Goal: Task Accomplishment & Management: Use online tool/utility

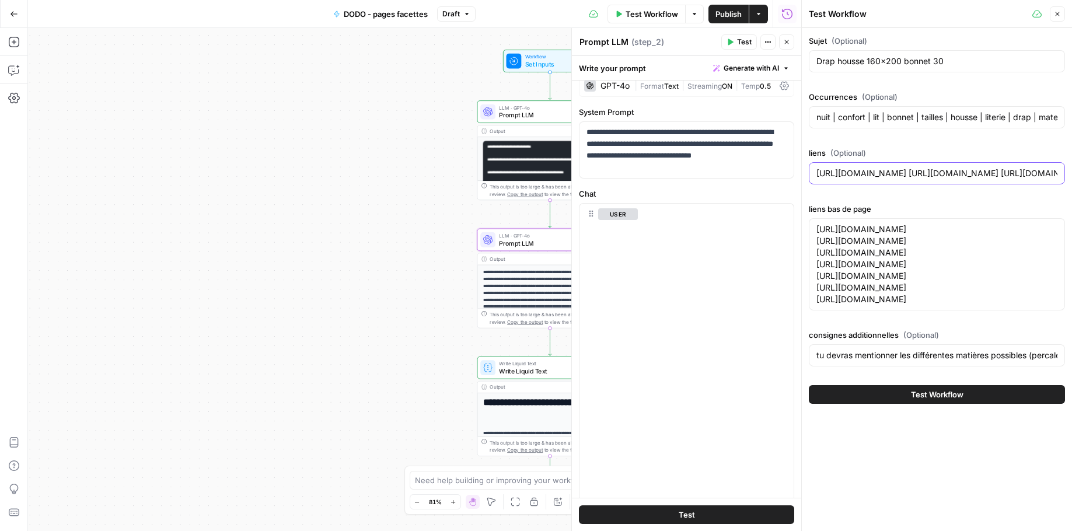
scroll to position [19, 0]
click at [892, 74] on div "Sujet (Optional) Drap housse 160x200 bonnet 30" at bounding box center [937, 56] width 256 height 42
click at [887, 64] on input "Drap housse 160x200 bonnet 30" at bounding box center [937, 61] width 241 height 12
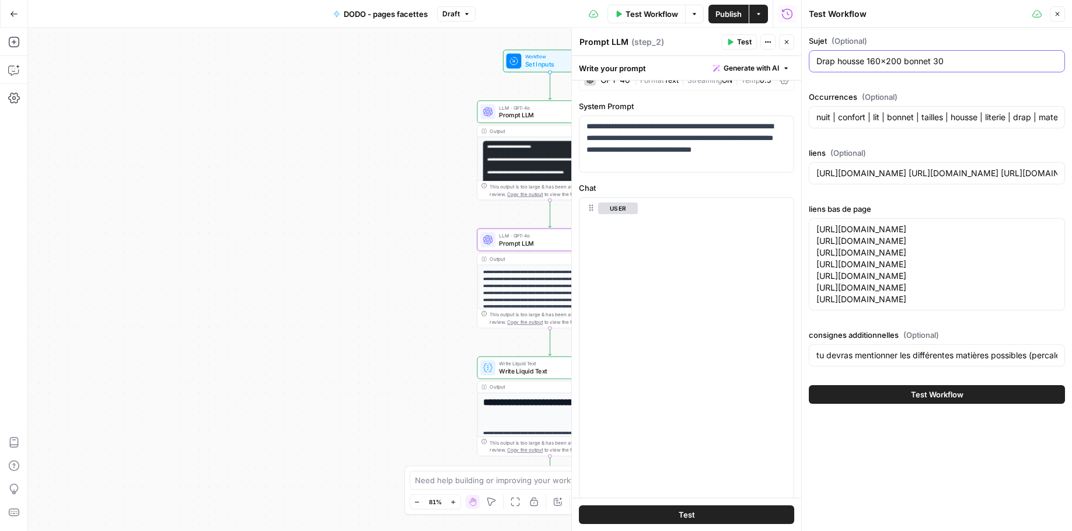
click at [887, 64] on input "Drap housse 160x200 bonnet 30" at bounding box center [937, 61] width 241 height 12
paste input "40x19"
type input "Drap housse 140x190 bonnet 30"
click at [1003, 297] on textarea "[URL][DOMAIN_NAME] [URL][DOMAIN_NAME] [URL][DOMAIN_NAME] [URL][DOMAIN_NAME] [UR…" at bounding box center [937, 265] width 241 height 82
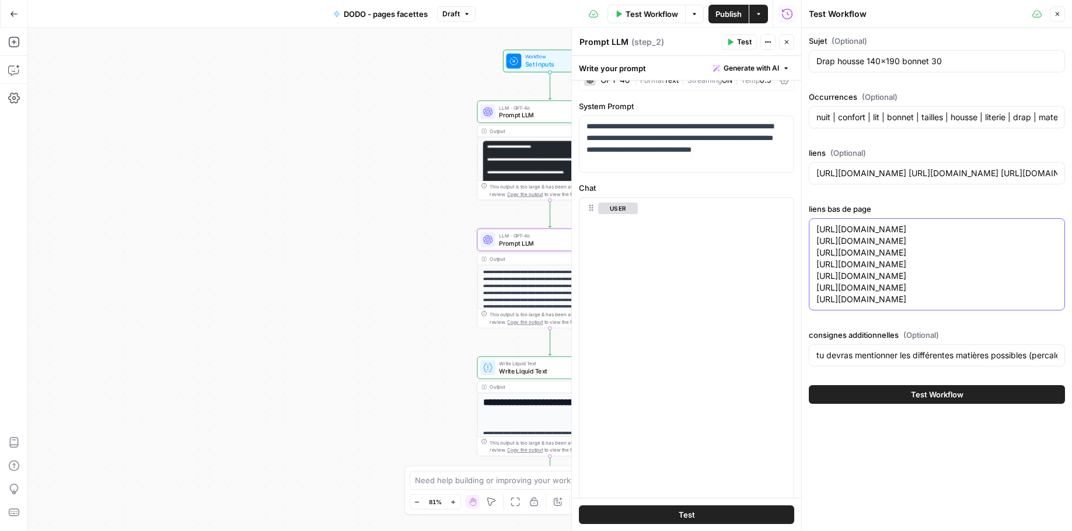
drag, startPoint x: 831, startPoint y: 311, endPoint x: 813, endPoint y: 311, distance: 18.1
click at [813, 311] on div "[URL][DOMAIN_NAME] [URL][DOMAIN_NAME] [URL][DOMAIN_NAME] [URL][DOMAIN_NAME] [UR…" at bounding box center [937, 264] width 256 height 92
type textarea "[URL][DOMAIN_NAME] [URL][DOMAIN_NAME] [URL][DOMAIN_NAME] [URL][DOMAIN_NAME] [UR…"
click at [1010, 361] on input "tu devras mentionner les différentes matières possibles (percale, satin, coton …" at bounding box center [937, 356] width 241 height 12
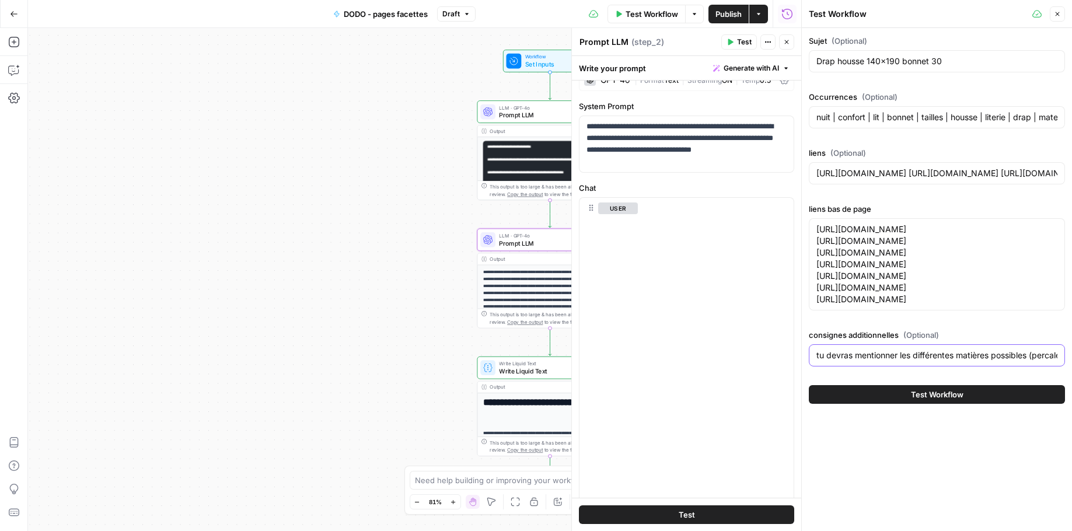
click at [1010, 361] on input "tu devras mentionner les différentes matières possibles (percale, satin, coton …" at bounding box center [937, 356] width 241 height 12
click at [862, 127] on div "nuit | confort | lit | bonnet | tailles | housse | literie | drap | matelas | d…" at bounding box center [937, 117] width 256 height 22
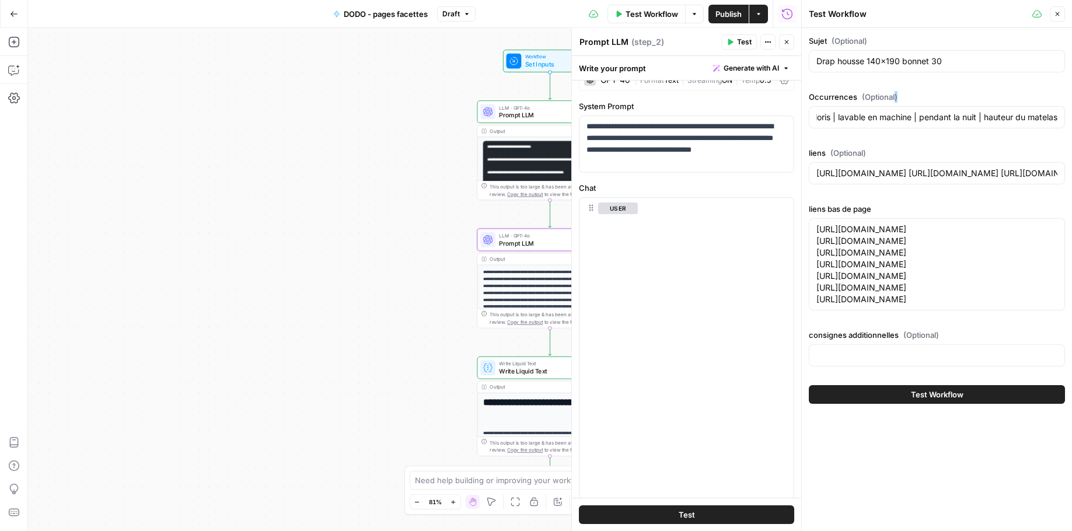
click at [861, 127] on div "nuit | confort | lit | bonnet | tailles | housse | literie | drap | matelas | d…" at bounding box center [937, 117] width 256 height 22
click at [845, 117] on input "nuit | confort | lit | bonnet | tailles | housse | literie | drap | matelas | d…" at bounding box center [937, 117] width 241 height 12
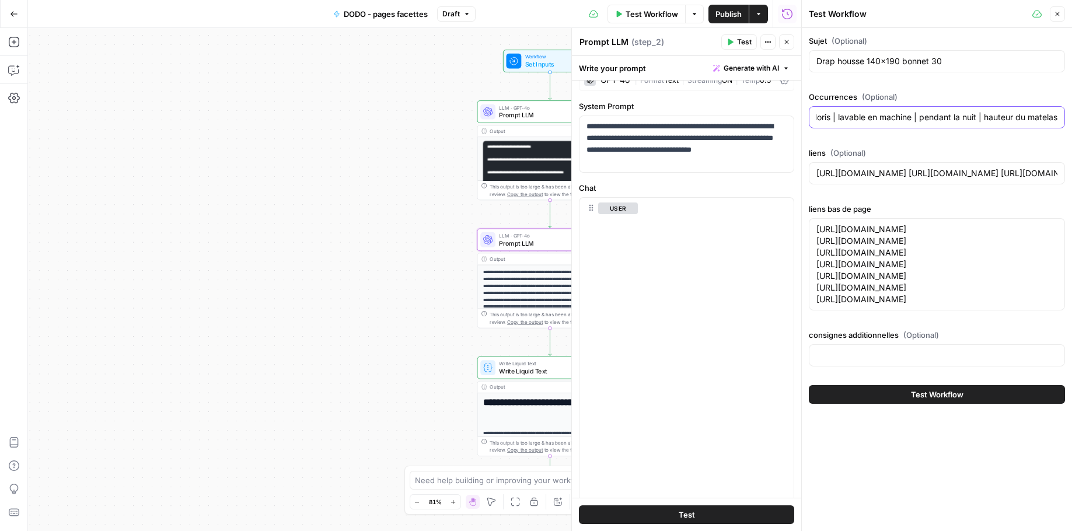
click at [845, 117] on input "nuit | confort | lit | bonnet | tailles | housse | literie | drap | matelas | d…" at bounding box center [937, 117] width 241 height 12
paste input "besoin | drap housse | couleurs | choix | couleur | lit | bonnet | housse | lit…"
type input "besoin | drap housse | couleurs | choix | couleur | lit | bonnet | housse | lit…"
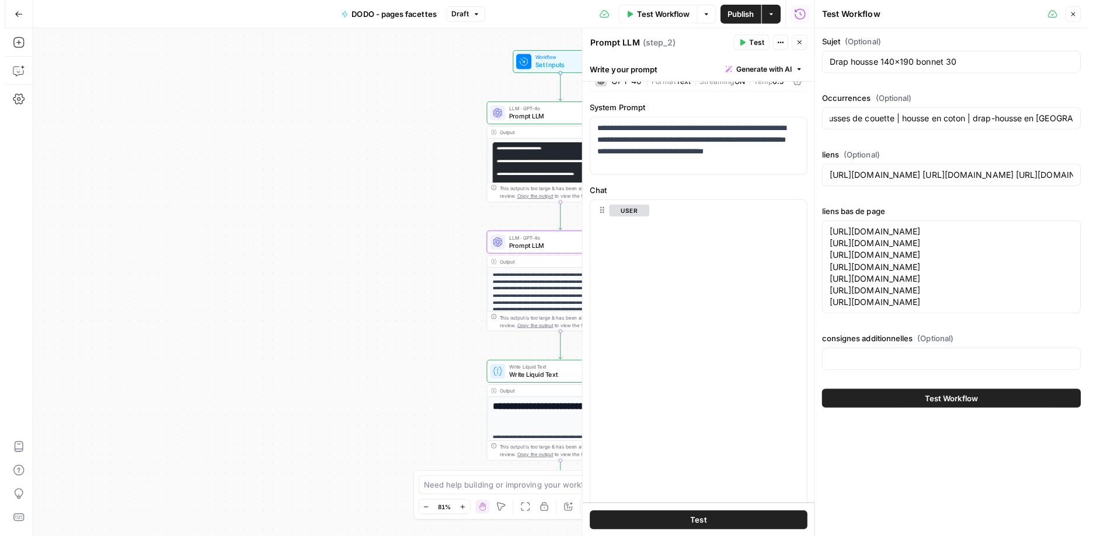
scroll to position [0, 0]
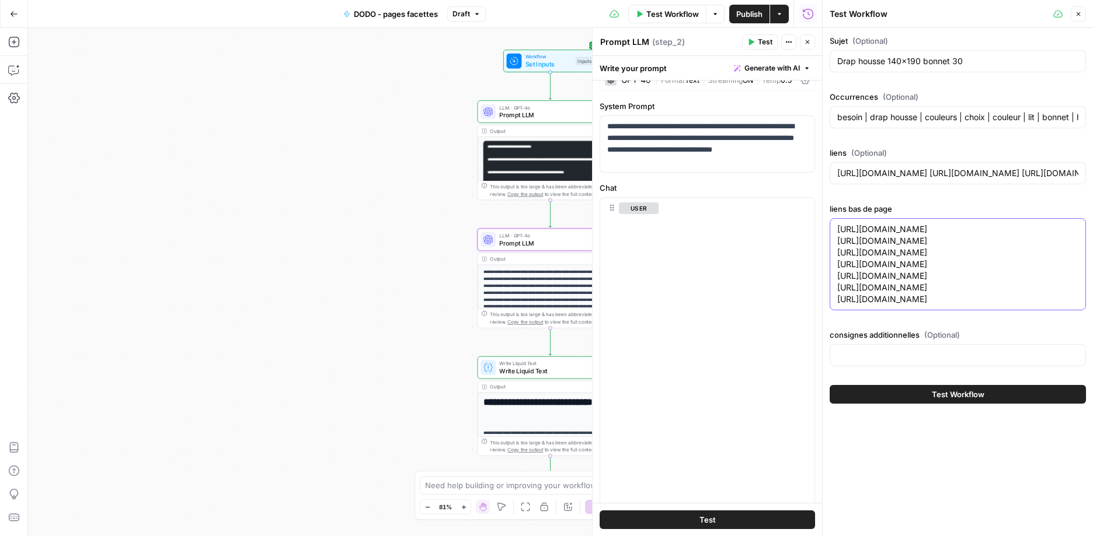
click at [978, 305] on textarea "[URL][DOMAIN_NAME] [URL][DOMAIN_NAME] [URL][DOMAIN_NAME] [URL][DOMAIN_NAME] [UR…" at bounding box center [957, 265] width 241 height 82
drag, startPoint x: 1004, startPoint y: 322, endPoint x: 1020, endPoint y: 368, distance: 48.4
click at [1020, 305] on textarea "[URL][DOMAIN_NAME] [URL][DOMAIN_NAME] [URL][DOMAIN_NAME] [URL][DOMAIN_NAME] [UR…" at bounding box center [957, 265] width 241 height 82
click at [1021, 305] on textarea "[URL][DOMAIN_NAME] [URL][DOMAIN_NAME] [URL][DOMAIN_NAME] [URL][DOMAIN_NAME] [UR…" at bounding box center [957, 265] width 241 height 82
click at [1000, 305] on textarea "[URL][DOMAIN_NAME] [URL][DOMAIN_NAME] [URL][DOMAIN_NAME] [URL][DOMAIN_NAME] [UR…" at bounding box center [957, 265] width 241 height 82
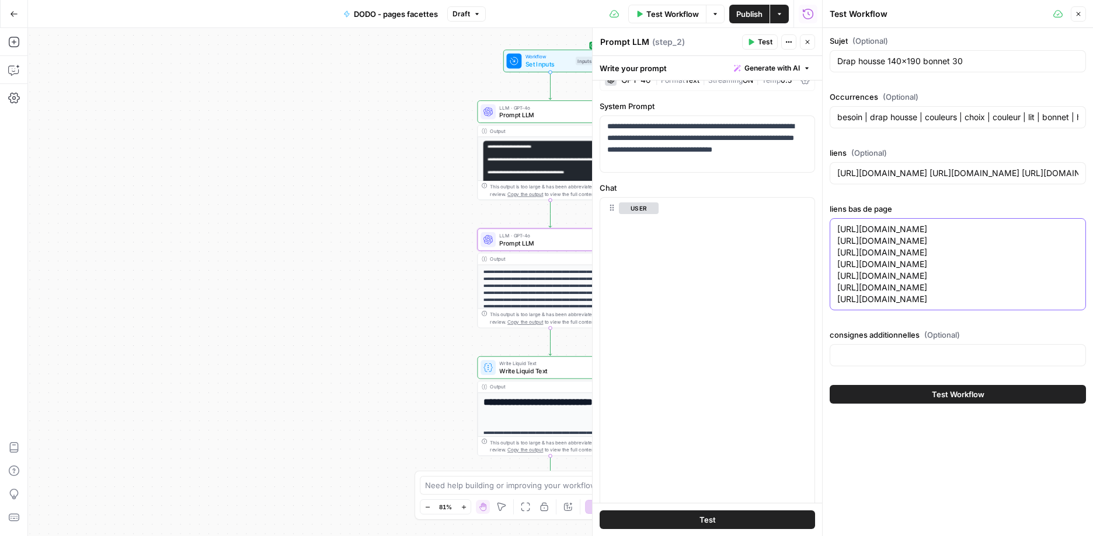
click at [986, 305] on textarea "[URL][DOMAIN_NAME] [URL][DOMAIN_NAME] [URL][DOMAIN_NAME] [URL][DOMAIN_NAME] [UR…" at bounding box center [957, 265] width 241 height 82
click at [999, 305] on textarea "[URL][DOMAIN_NAME] [URL][DOMAIN_NAME] [URL][DOMAIN_NAME] [URL][DOMAIN_NAME] [UR…" at bounding box center [957, 265] width 241 height 82
click at [912, 271] on textarea "[URL][DOMAIN_NAME] [URL][DOMAIN_NAME] [URL][DOMAIN_NAME] [URL][DOMAIN_NAME] [UR…" at bounding box center [957, 265] width 241 height 82
drag, startPoint x: 925, startPoint y: 254, endPoint x: 958, endPoint y: 382, distance: 131.9
click at [958, 305] on textarea "[URL][DOMAIN_NAME] [URL][DOMAIN_NAME] [URL][DOMAIN_NAME] [URL][DOMAIN_NAME] [UR…" at bounding box center [957, 265] width 241 height 82
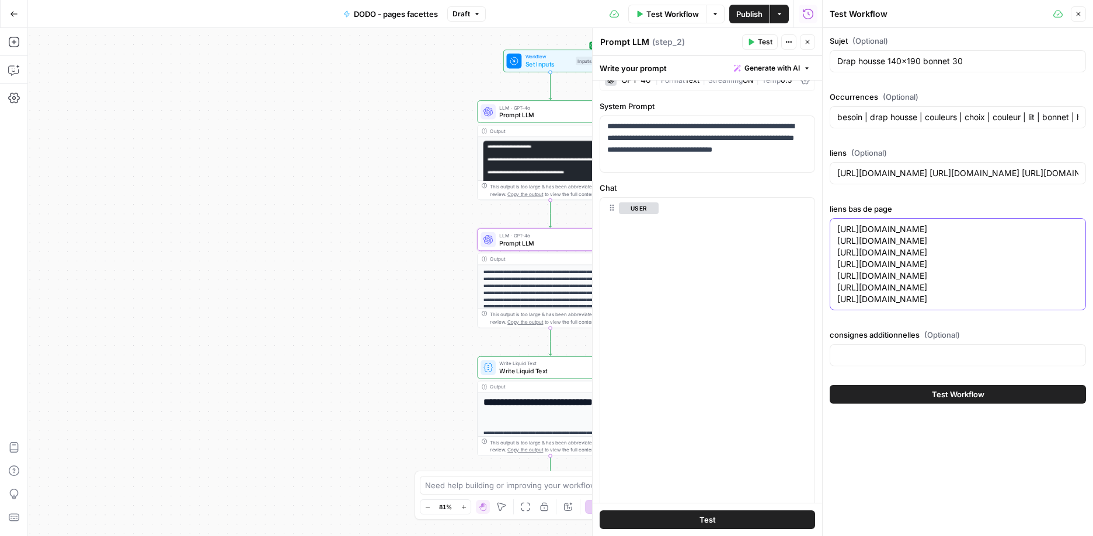
click at [957, 305] on textarea "[URL][DOMAIN_NAME] [URL][DOMAIN_NAME] [URL][DOMAIN_NAME] [URL][DOMAIN_NAME] [UR…" at bounding box center [957, 265] width 241 height 82
drag, startPoint x: 1034, startPoint y: 379, endPoint x: 856, endPoint y: 241, distance: 225.1
click at [856, 241] on textarea "[URL][DOMAIN_NAME] [URL][DOMAIN_NAME] [URL][DOMAIN_NAME] [URL][DOMAIN_NAME] [UR…" at bounding box center [957, 265] width 241 height 82
click at [927, 292] on textarea "[URL][DOMAIN_NAME] [URL][DOMAIN_NAME] [URL][DOMAIN_NAME] [URL][DOMAIN_NAME] [UR…" at bounding box center [957, 265] width 241 height 82
click at [927, 305] on textarea "[URL][DOMAIN_NAME] [URL][DOMAIN_NAME] [URL][DOMAIN_NAME] [URL][DOMAIN_NAME] [UR…" at bounding box center [957, 265] width 241 height 82
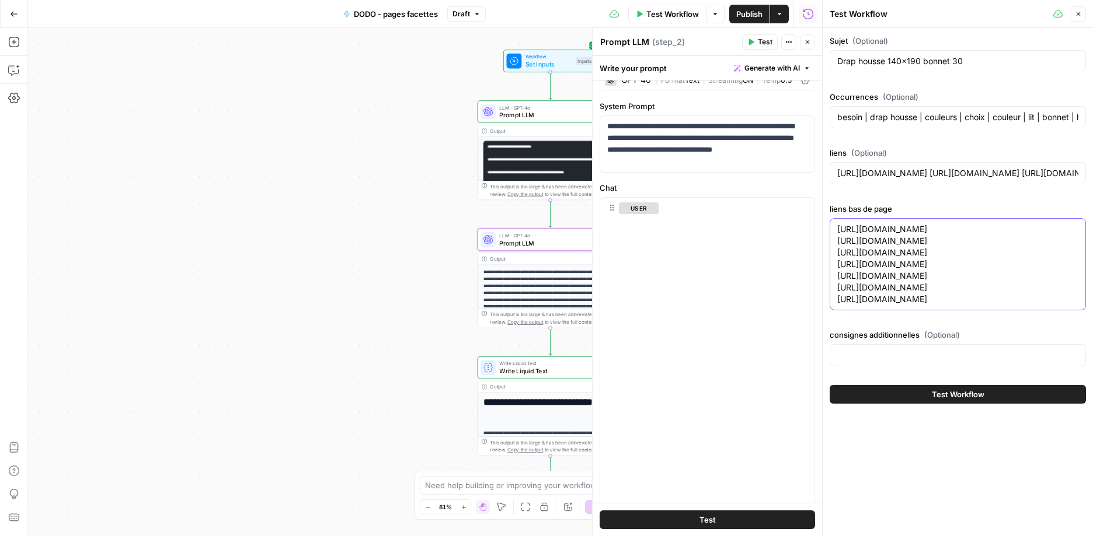
click at [927, 305] on textarea "[URL][DOMAIN_NAME] [URL][DOMAIN_NAME] [URL][DOMAIN_NAME] [URL][DOMAIN_NAME] [UR…" at bounding box center [957, 265] width 241 height 82
click at [911, 305] on textarea "[URL][DOMAIN_NAME] [URL][DOMAIN_NAME] [URL][DOMAIN_NAME] [URL][DOMAIN_NAME] [UR…" at bounding box center [957, 265] width 241 height 82
click at [918, 305] on textarea "[URL][DOMAIN_NAME] [URL][DOMAIN_NAME] [URL][DOMAIN_NAME] [URL][DOMAIN_NAME] [UR…" at bounding box center [957, 265] width 241 height 82
click at [915, 305] on textarea "[URL][DOMAIN_NAME] [URL][DOMAIN_NAME] [URL][DOMAIN_NAME] [URL][DOMAIN_NAME] [UR…" at bounding box center [957, 265] width 241 height 82
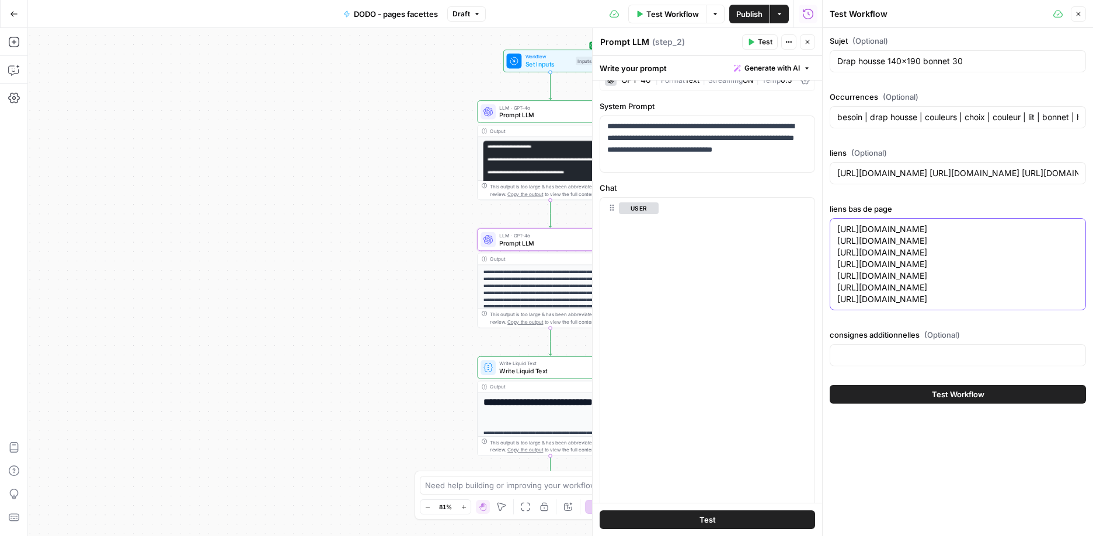
click at [915, 305] on textarea "[URL][DOMAIN_NAME] [URL][DOMAIN_NAME] [URL][DOMAIN_NAME] [URL][DOMAIN_NAME] [UR…" at bounding box center [957, 265] width 241 height 82
click at [925, 305] on textarea "[URL][DOMAIN_NAME] [URL][DOMAIN_NAME] [URL][DOMAIN_NAME] [URL][DOMAIN_NAME] [UR…" at bounding box center [957, 265] width 241 height 82
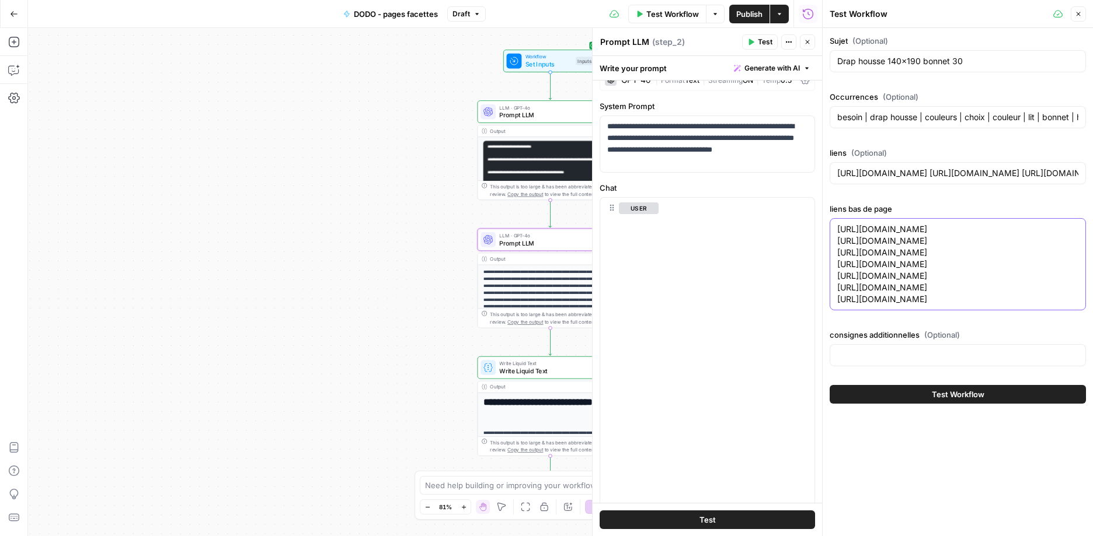
click at [925, 305] on textarea "[URL][DOMAIN_NAME] [URL][DOMAIN_NAME] [URL][DOMAIN_NAME] [URL][DOMAIN_NAME] [UR…" at bounding box center [957, 265] width 241 height 82
click at [930, 305] on textarea "[URL][DOMAIN_NAME] [URL][DOMAIN_NAME] [URL][DOMAIN_NAME] [URL][DOMAIN_NAME] [UR…" at bounding box center [957, 265] width 241 height 82
drag, startPoint x: 925, startPoint y: 375, endPoint x: 866, endPoint y: 217, distance: 168.3
click at [866, 217] on div "liens bas de page [URL][DOMAIN_NAME] [URL][DOMAIN_NAME] [URL][DOMAIN_NAME] [URL…" at bounding box center [957, 259] width 256 height 112
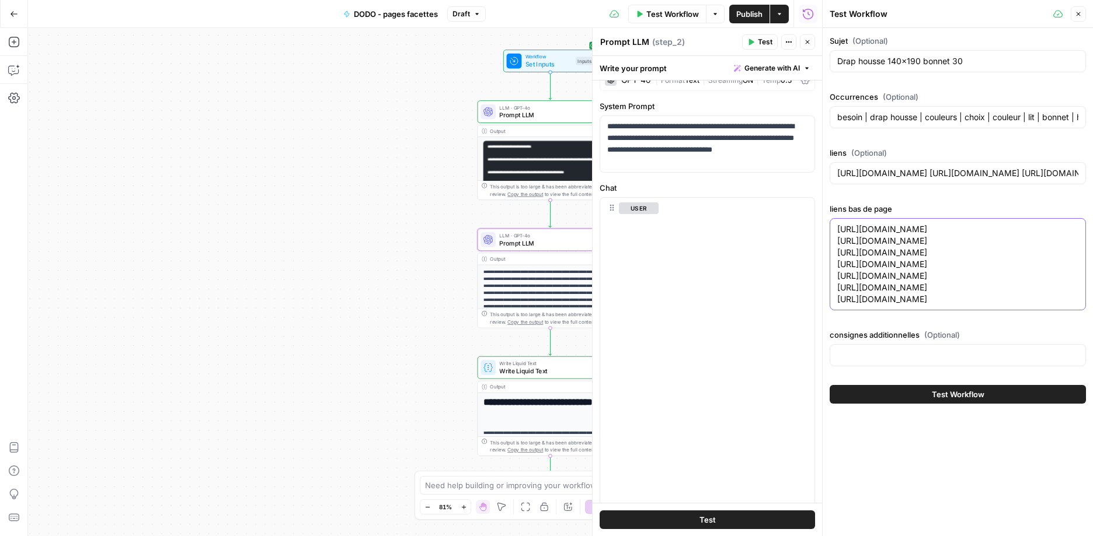
click at [888, 283] on textarea "[URL][DOMAIN_NAME] [URL][DOMAIN_NAME] [URL][DOMAIN_NAME] [URL][DOMAIN_NAME] [UR…" at bounding box center [957, 265] width 241 height 82
